Goal: Task Accomplishment & Management: Manage account settings

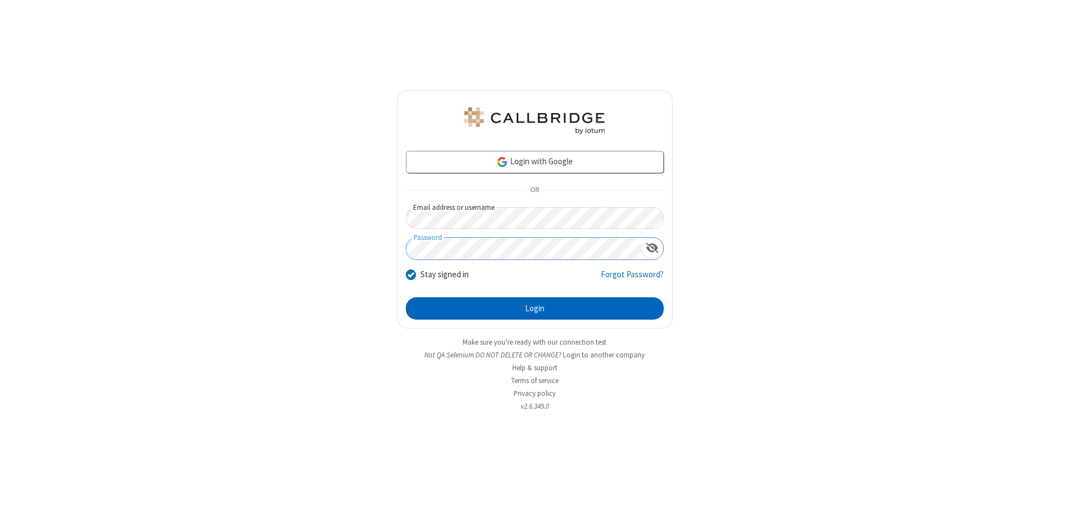
click at [535, 308] on button "Login" at bounding box center [535, 308] width 258 height 22
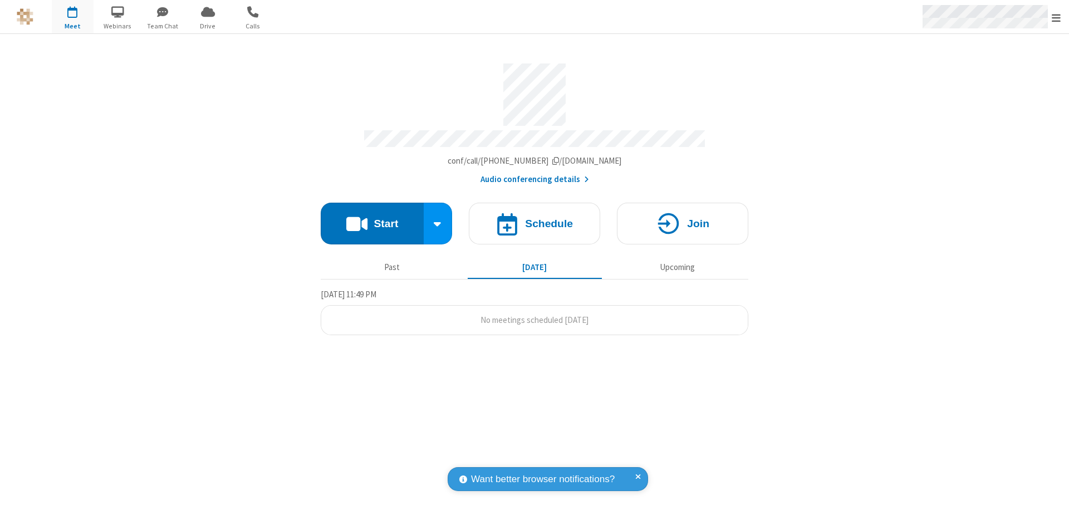
click at [1056, 17] on span "Open menu" at bounding box center [1056, 17] width 9 height 11
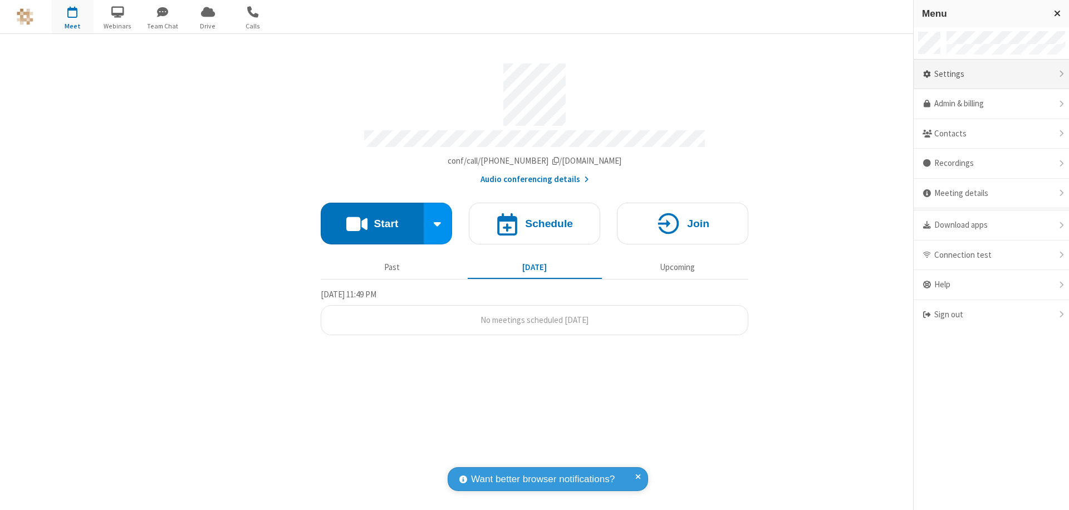
click at [991, 74] on div "Settings" at bounding box center [991, 75] width 155 height 30
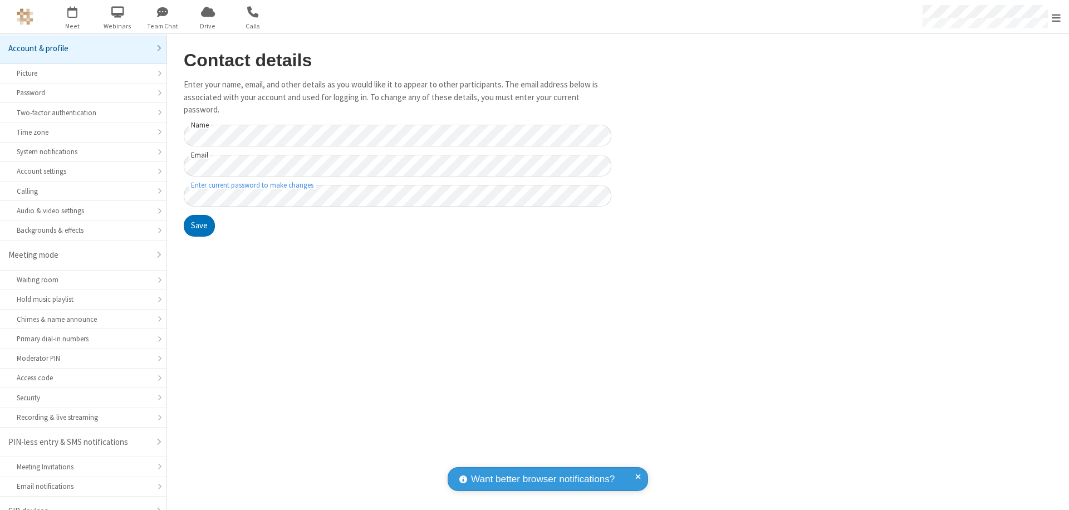
scroll to position [16, 0]
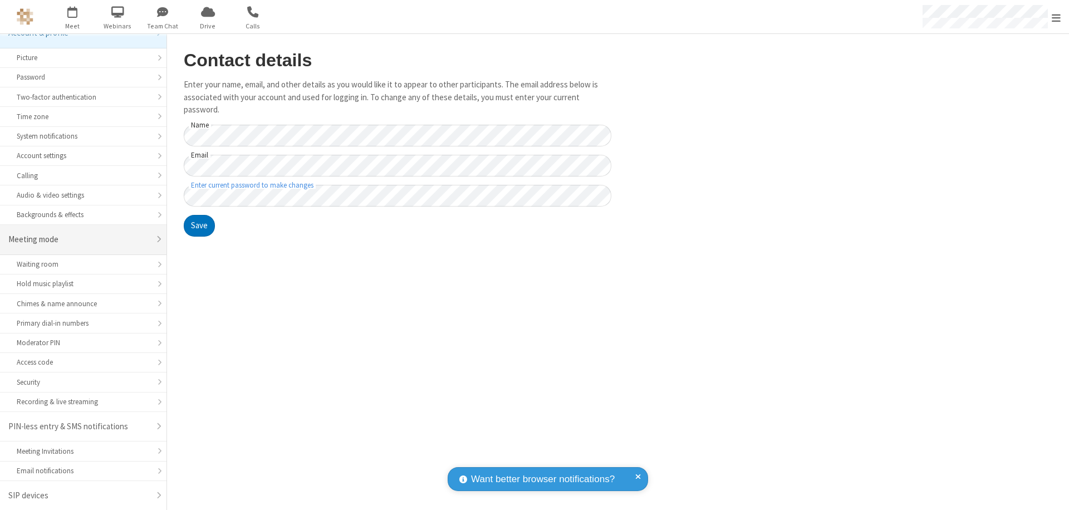
click at [79, 239] on div "Meeting mode" at bounding box center [78, 239] width 141 height 13
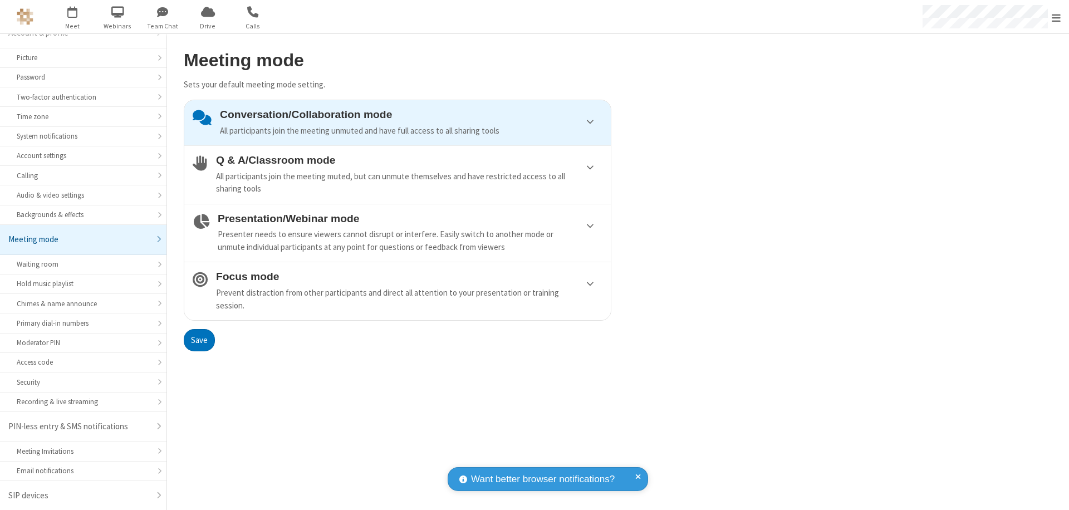
click at [398, 233] on div "Presenter needs to ensure viewers cannot disrupt or interfere. Easily switch to…" at bounding box center [410, 240] width 385 height 25
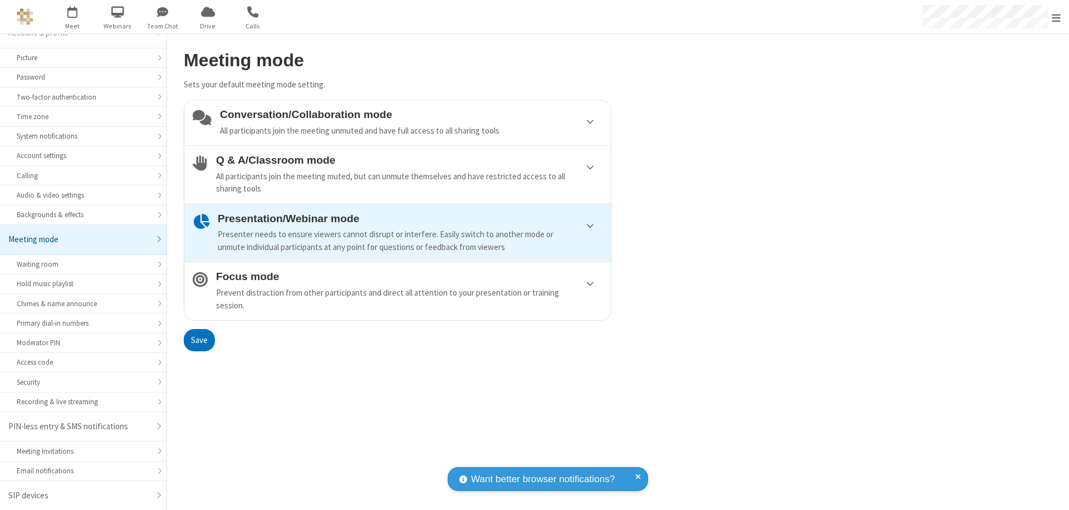
click at [199, 340] on button "Save" at bounding box center [199, 340] width 31 height 22
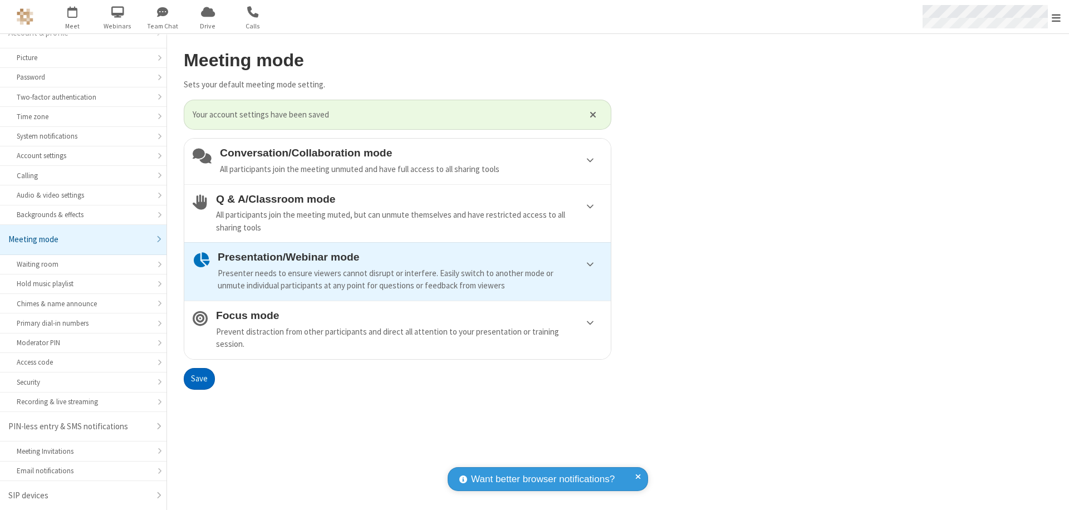
click at [1056, 17] on span "Open menu" at bounding box center [1056, 17] width 9 height 11
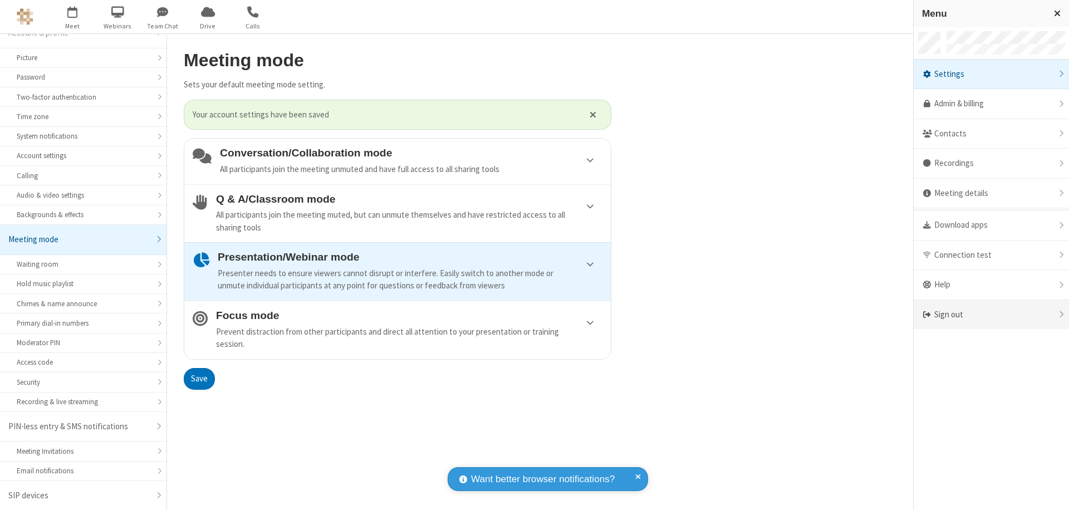
click at [991, 315] on div "Sign out" at bounding box center [991, 315] width 155 height 30
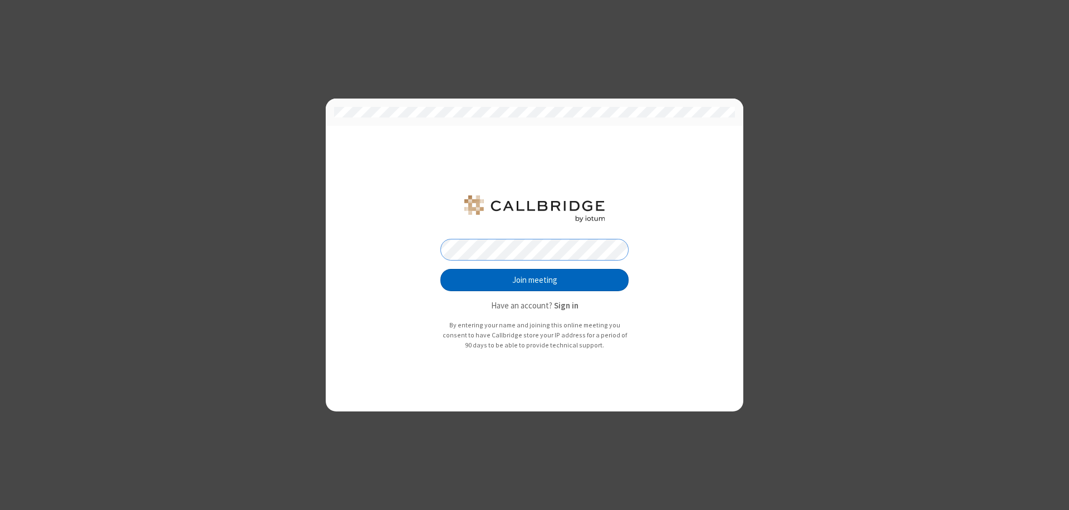
click at [535, 280] on button "Join meeting" at bounding box center [534, 280] width 188 height 22
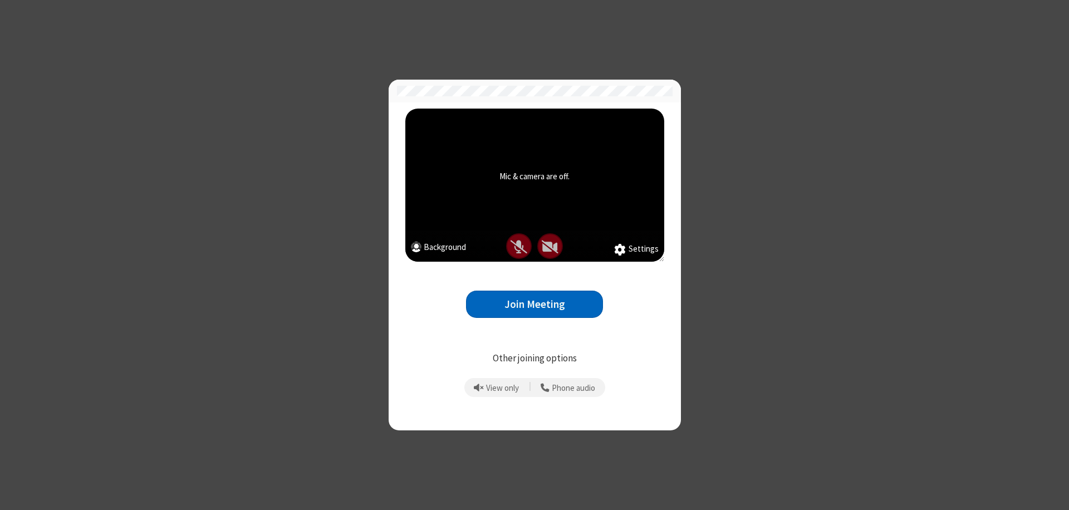
click at [535, 304] on button "Join Meeting" at bounding box center [534, 304] width 137 height 27
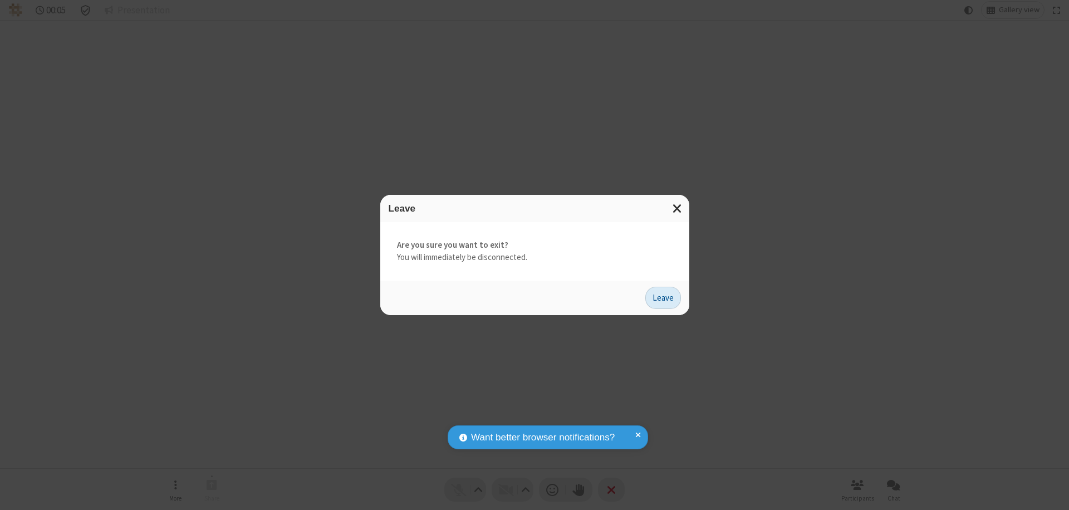
click at [663, 297] on button "Leave" at bounding box center [663, 298] width 36 height 22
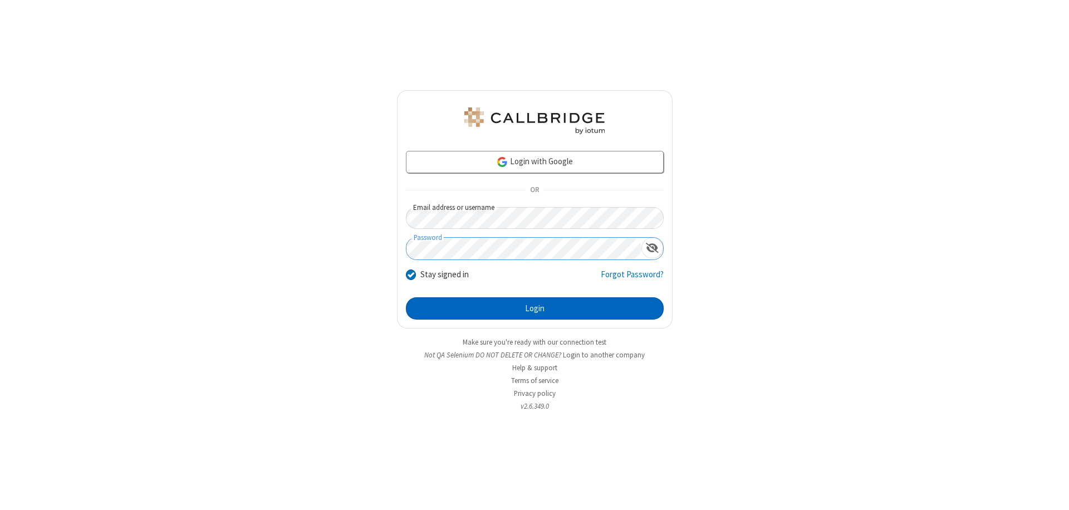
click at [535, 308] on button "Login" at bounding box center [535, 308] width 258 height 22
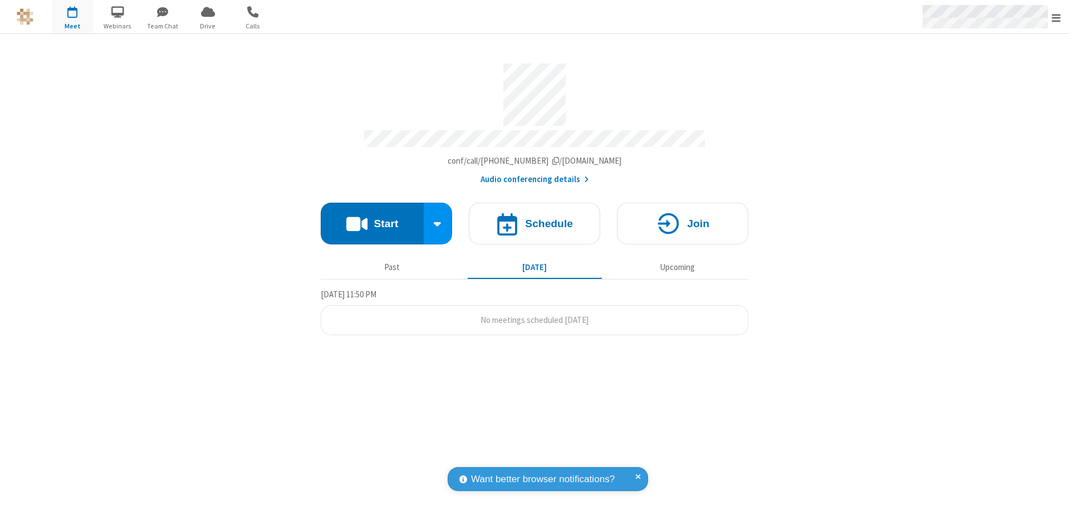
click at [1056, 17] on span "Open menu" at bounding box center [1056, 17] width 9 height 11
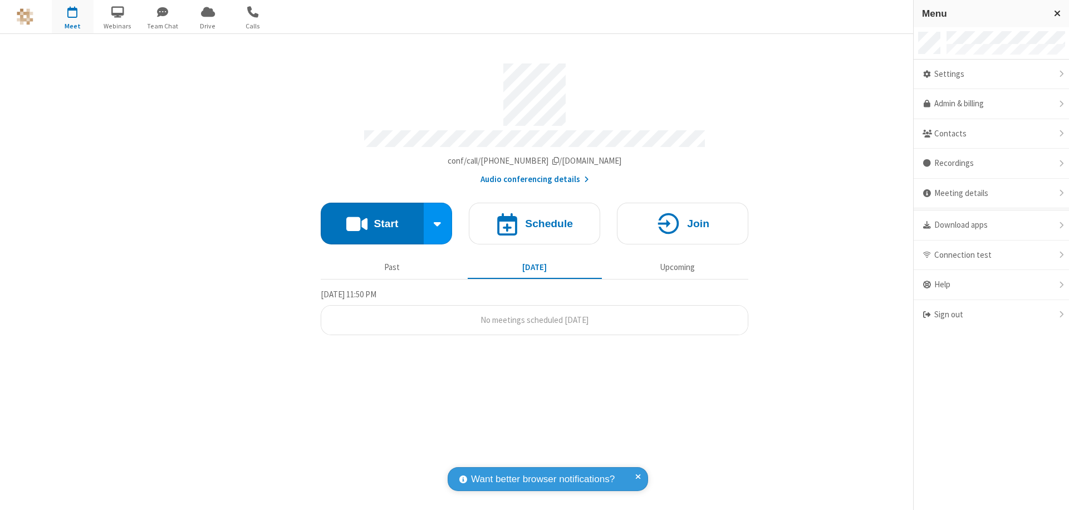
click at [991, 74] on div "Settings" at bounding box center [991, 75] width 155 height 30
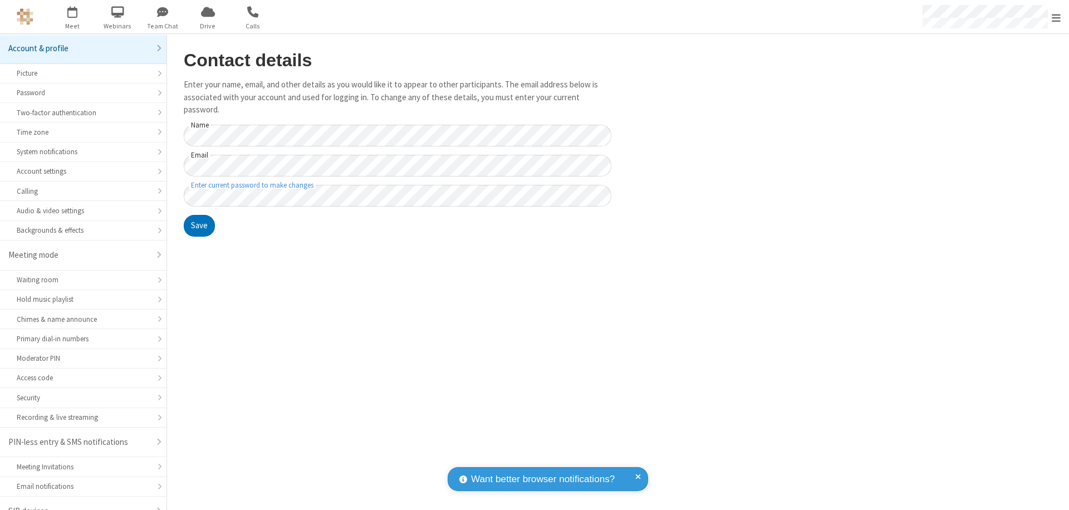
scroll to position [16, 0]
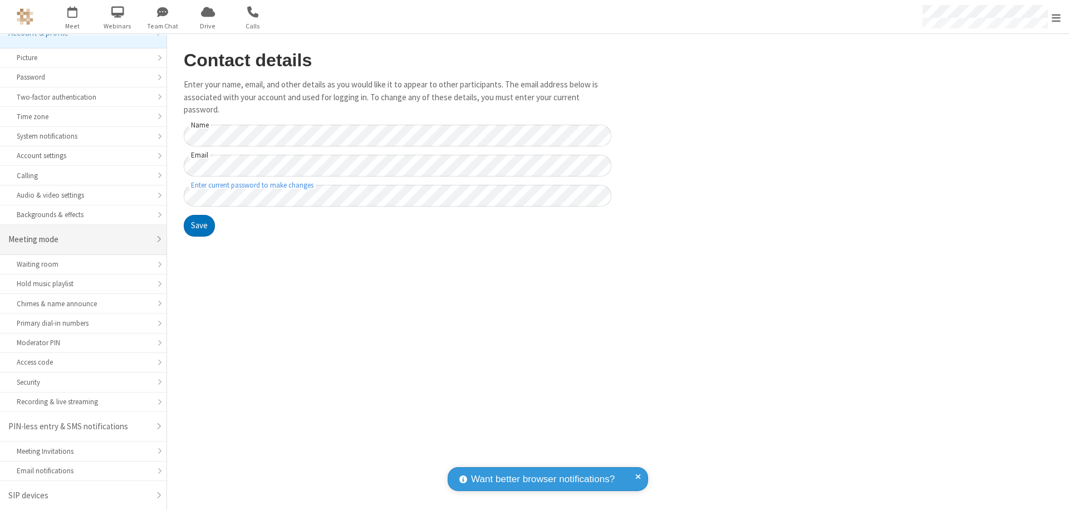
click at [79, 239] on div "Meeting mode" at bounding box center [78, 239] width 141 height 13
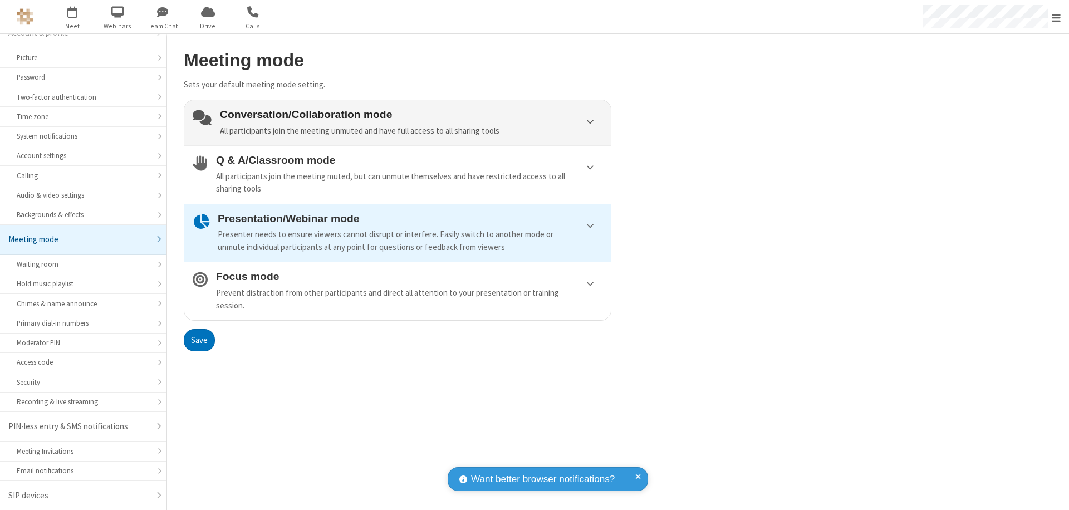
click at [398, 122] on div "Conversation/Collaboration mode All participants join the meeting unmuted and h…" at bounding box center [411, 123] width 383 height 28
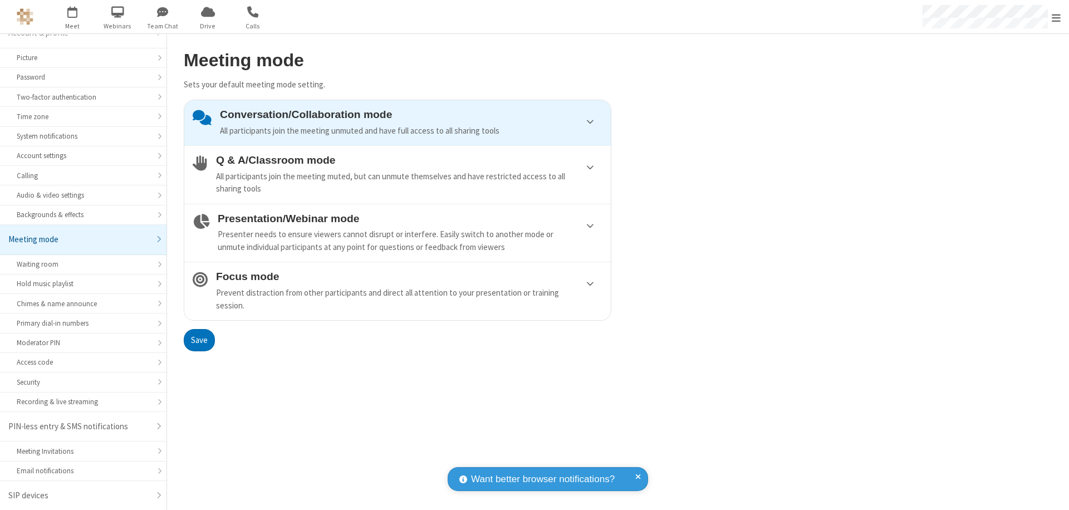
click at [199, 340] on button "Save" at bounding box center [199, 340] width 31 height 22
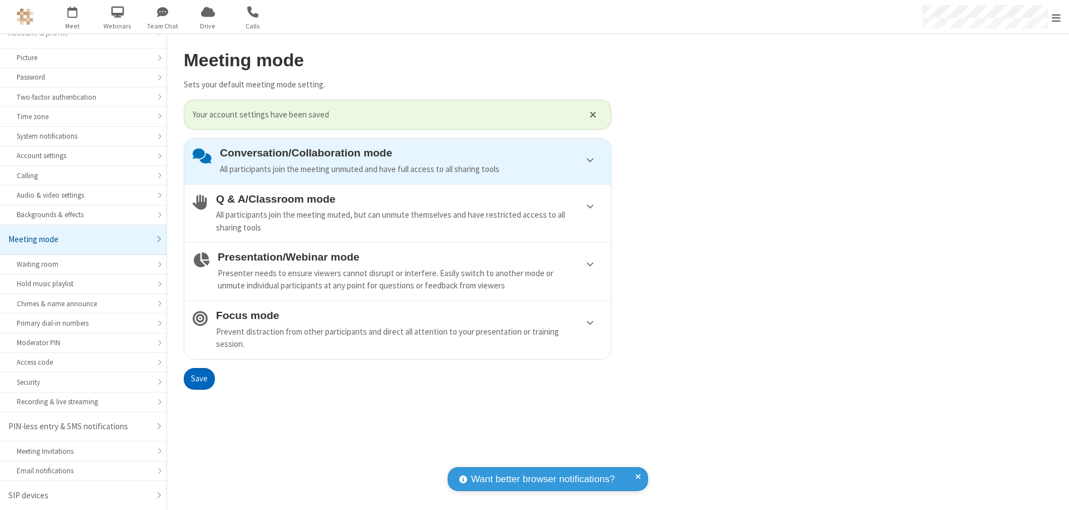
click at [1056, 17] on span "Open menu" at bounding box center [1056, 17] width 9 height 11
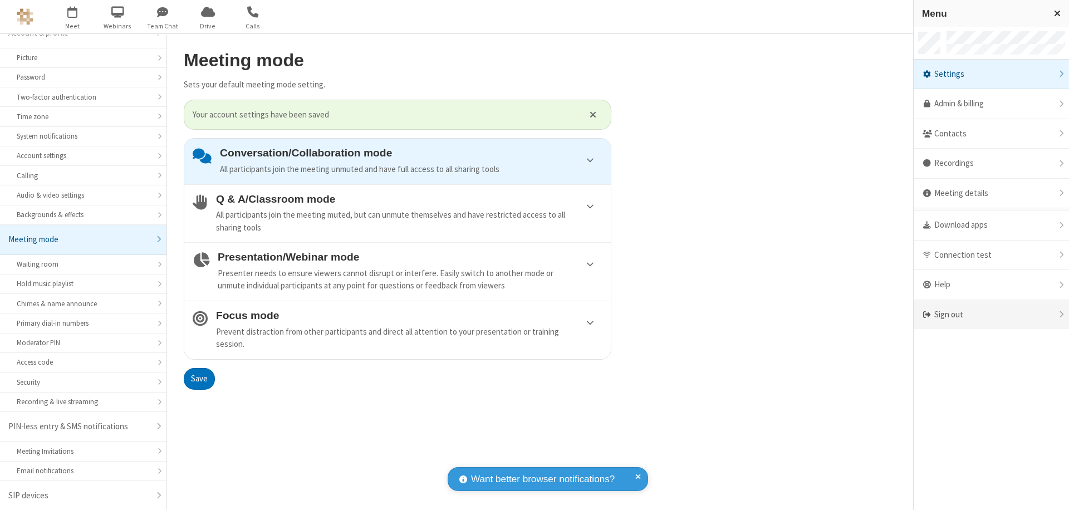
click at [991, 315] on div "Sign out" at bounding box center [991, 315] width 155 height 30
